Goal: Transaction & Acquisition: Purchase product/service

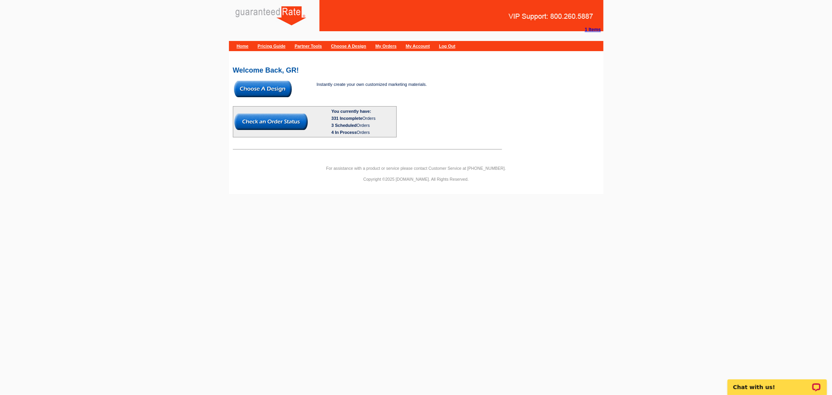
click at [262, 89] on img at bounding box center [263, 89] width 58 height 16
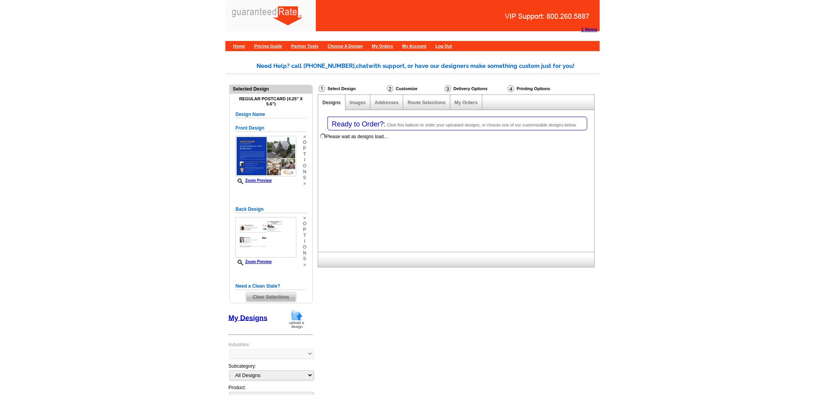
select select "1"
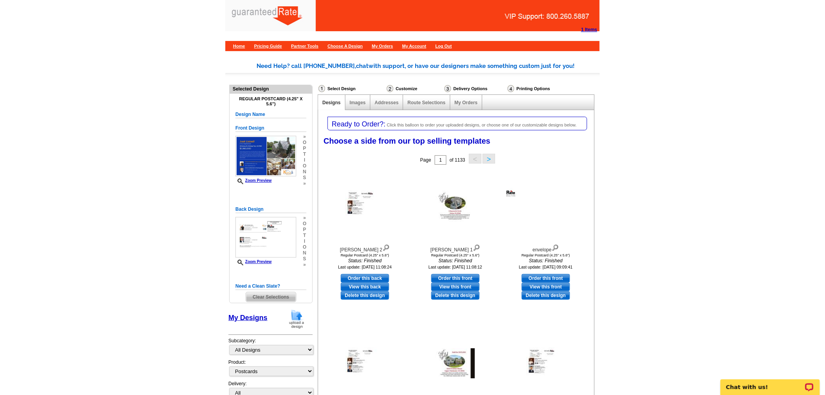
click at [299, 315] on img at bounding box center [297, 319] width 20 height 20
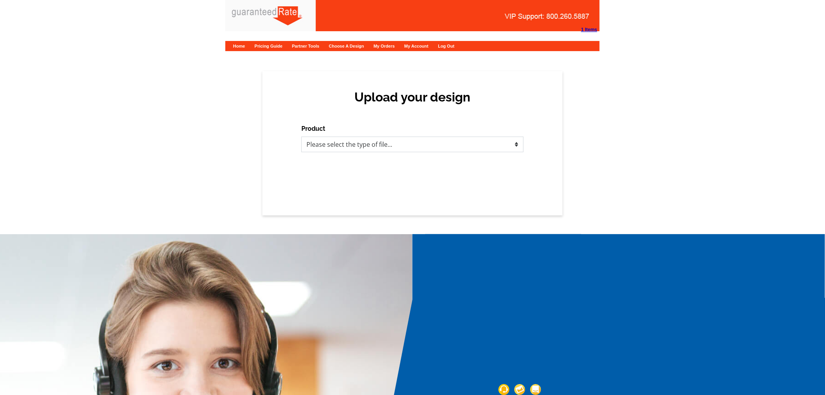
click at [378, 146] on select "Please select the type of file... Postcards Calendars Business Cards Letters an…" at bounding box center [413, 145] width 222 height 16
select select "3"
click at [302, 137] on select "Please select the type of file... Postcards Calendars Business Cards Letters an…" at bounding box center [413, 145] width 222 height 16
